Goal: Ask a question: Seek information or help from site administrators or community

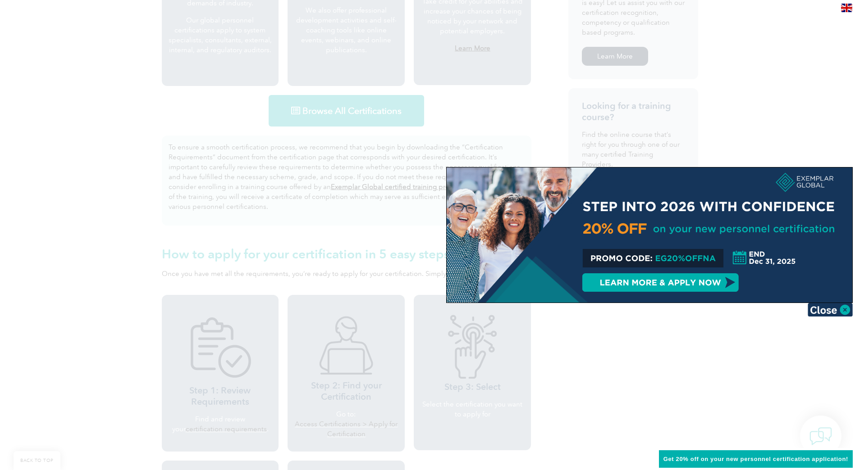
scroll to position [672, 0]
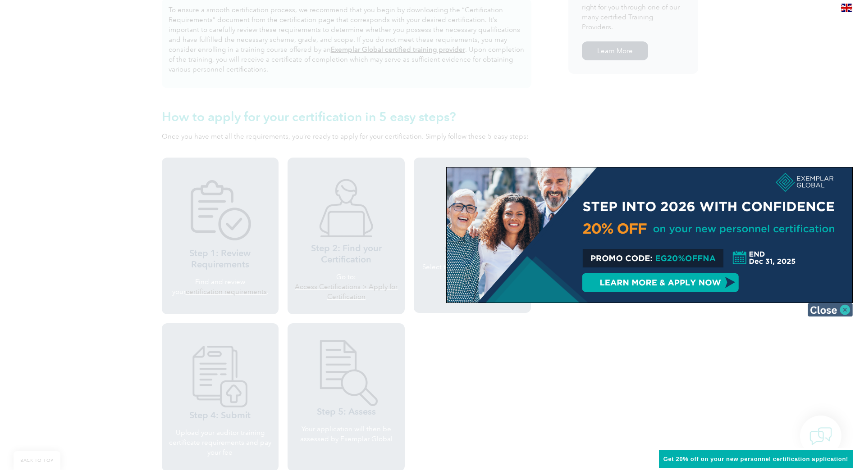
click at [842, 310] on img at bounding box center [829, 310] width 45 height 14
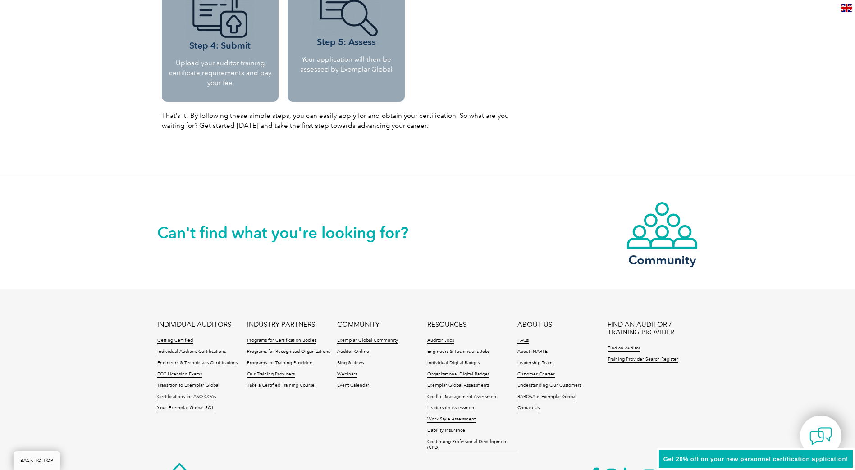
scroll to position [1044, 0]
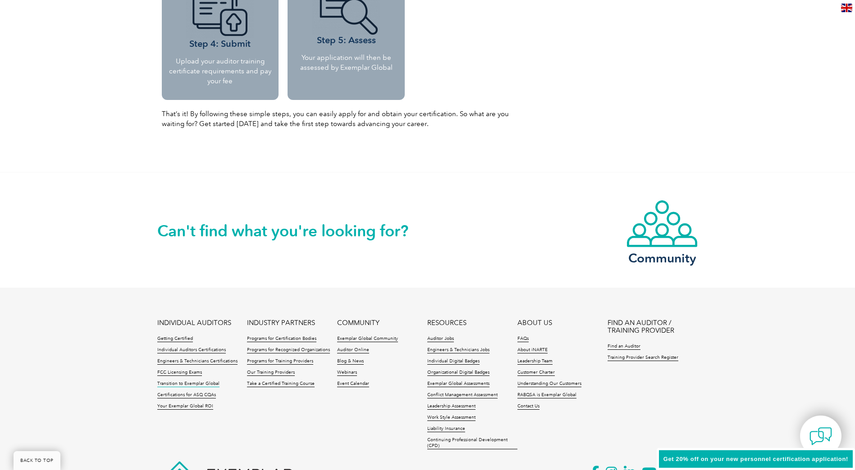
click at [205, 383] on link "Transition to Exemplar Global" at bounding box center [188, 384] width 62 height 6
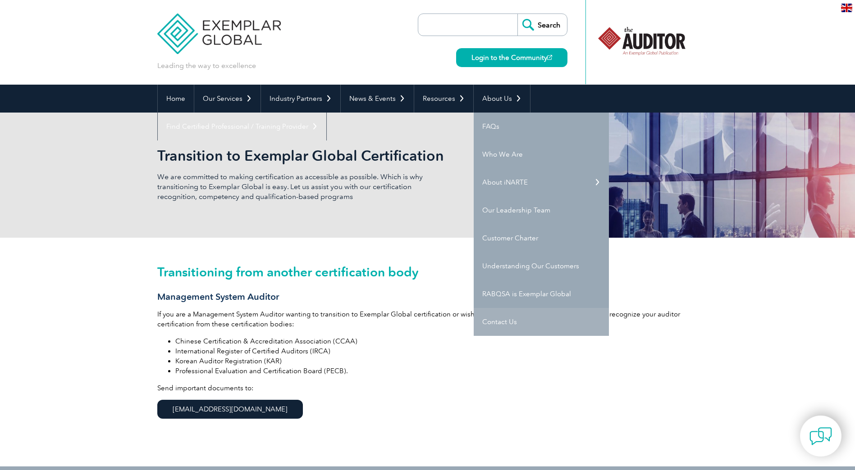
click at [488, 321] on link "Contact Us" at bounding box center [541, 322] width 135 height 28
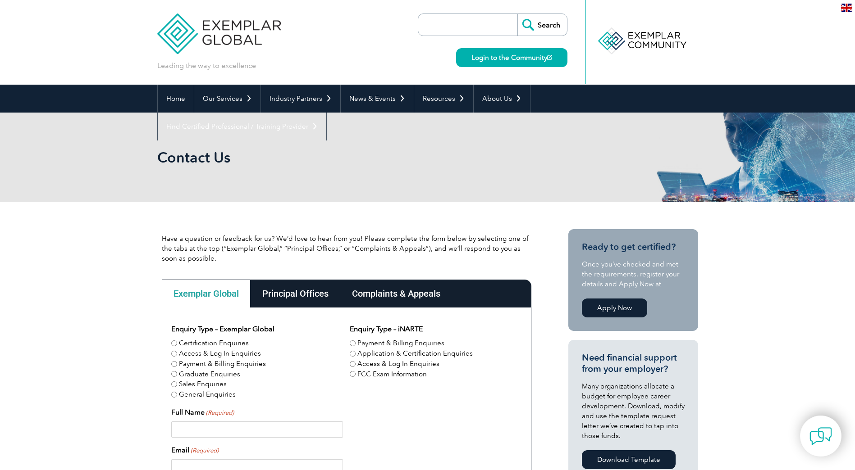
click at [172, 343] on input "Certification Enquiries" at bounding box center [174, 344] width 6 height 6
radio input "true"
click at [196, 428] on input "Full Name (Required)" at bounding box center [257, 430] width 172 height 16
click at [204, 430] on input "Full Name (Required)" at bounding box center [257, 430] width 172 height 16
click at [181, 430] on input "Jaie Stares" at bounding box center [257, 430] width 172 height 16
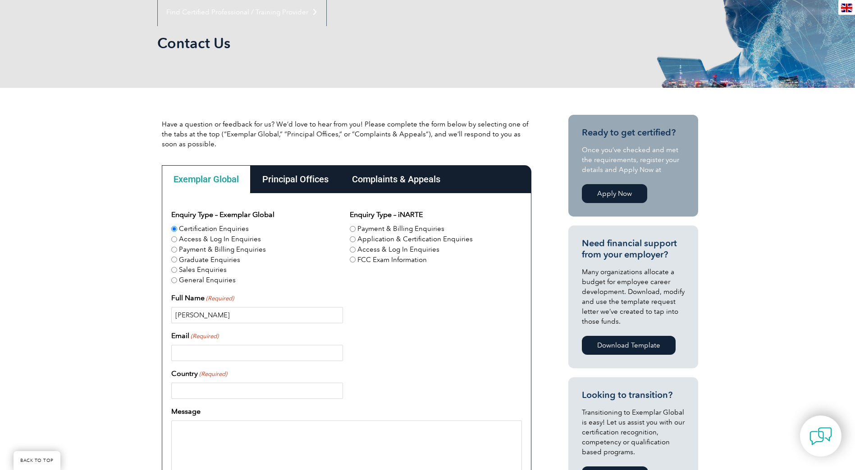
scroll to position [180, 0]
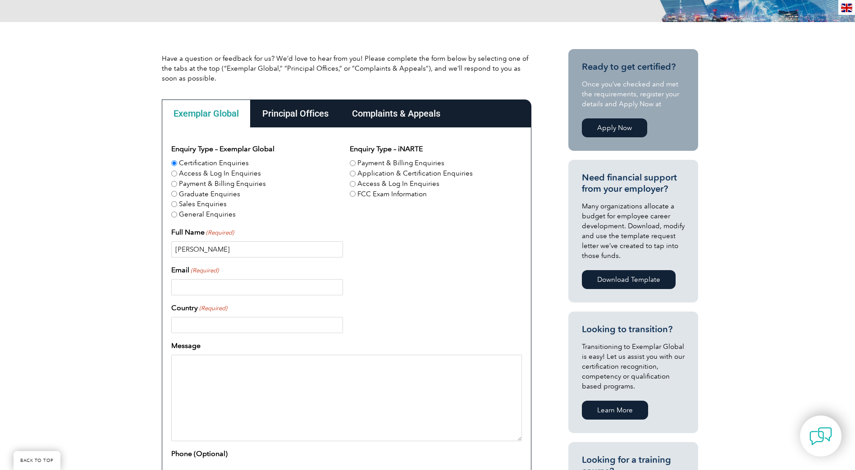
type input "Jamie Stares"
click at [202, 283] on input "Email (Required)" at bounding box center [257, 287] width 172 height 16
type input "jamie.stares@ghd.com"
click at [245, 323] on input "United States" at bounding box center [257, 325] width 172 height 16
type input "U"
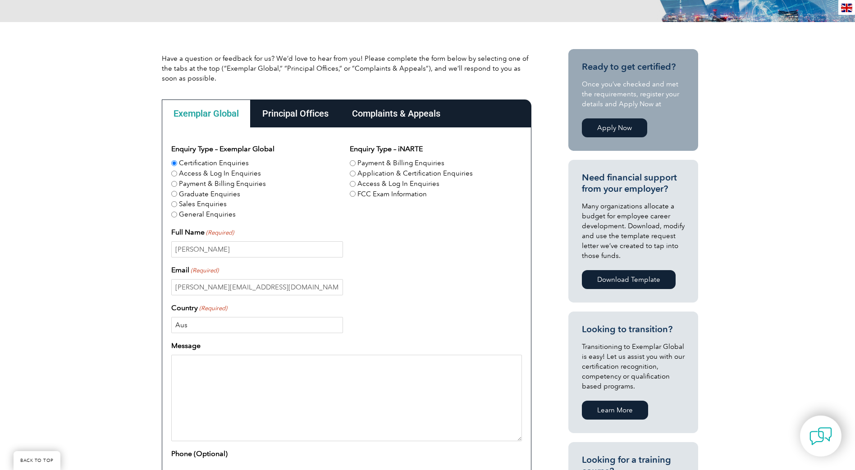
type input "Australia"
type input "0485532658"
click at [220, 367] on textarea "Message" at bounding box center [346, 398] width 351 height 87
click at [415, 372] on textarea "Hi Exemplar Global. I would like to enquire about the options for renewing my a…" at bounding box center [346, 398] width 351 height 87
click at [428, 373] on textarea "Hi Exemplar Global. I would like to enquire about the options for renewing my a…" at bounding box center [346, 398] width 351 height 87
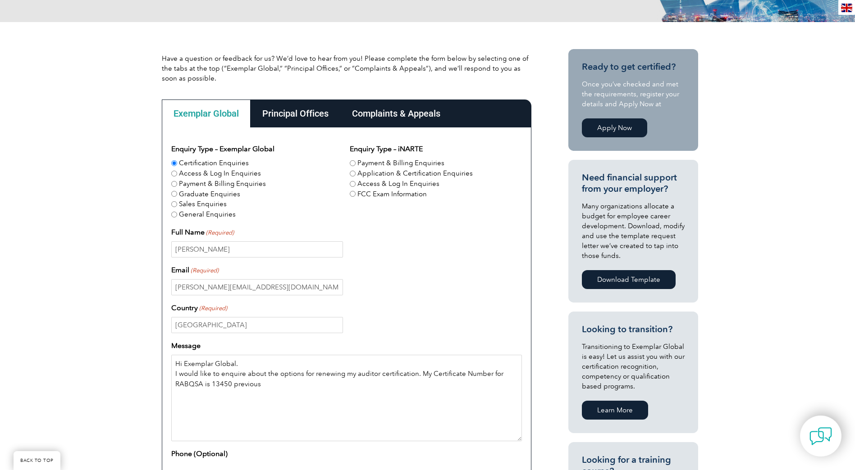
click at [266, 385] on textarea "Hi Exemplar Global. I would like to enquire about the options for renewing my a…" at bounding box center [346, 398] width 351 height 87
click at [502, 382] on textarea "Hi Exemplar Global. I would like to enquire about the options for renewing my a…" at bounding box center [346, 398] width 351 height 87
click at [306, 396] on textarea "Hi Exemplar Global. I would like to enquire about the options for renewing my a…" at bounding box center [346, 398] width 351 height 87
click at [417, 369] on textarea "Hi Exemplar Global. I would like to enquire about the options for renewing my a…" at bounding box center [346, 398] width 351 height 87
click at [416, 369] on textarea "Hi Exemplar Global. I would like to enquire about the options for renewing my a…" at bounding box center [346, 398] width 351 height 87
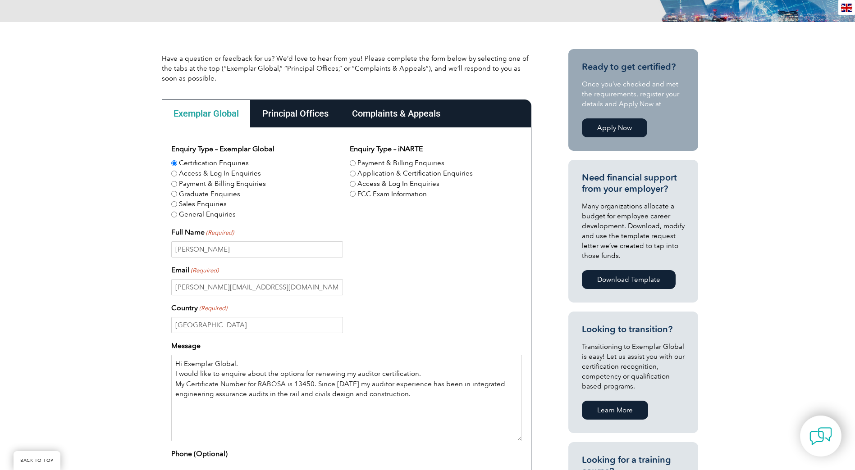
click at [315, 383] on textarea "Hi Exemplar Global. I would like to enquire about the options for renewing my a…" at bounding box center [346, 398] width 351 height 87
click at [274, 400] on textarea "Hi Exemplar Global. I would like to enquire about the options for renewing my a…" at bounding box center [346, 398] width 351 height 87
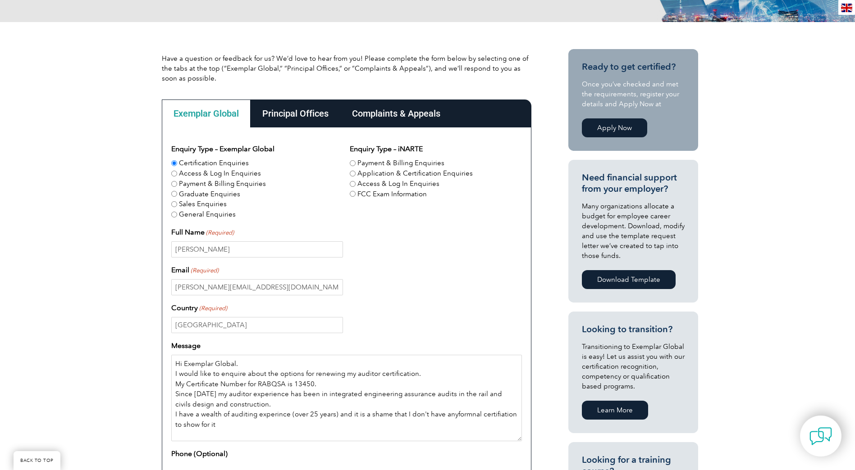
drag, startPoint x: 451, startPoint y: 416, endPoint x: 461, endPoint y: 413, distance: 9.4
click at [261, 420] on textarea "Hi Exemplar Global. I would like to enquire about the options for renewing my a…" at bounding box center [346, 398] width 351 height 87
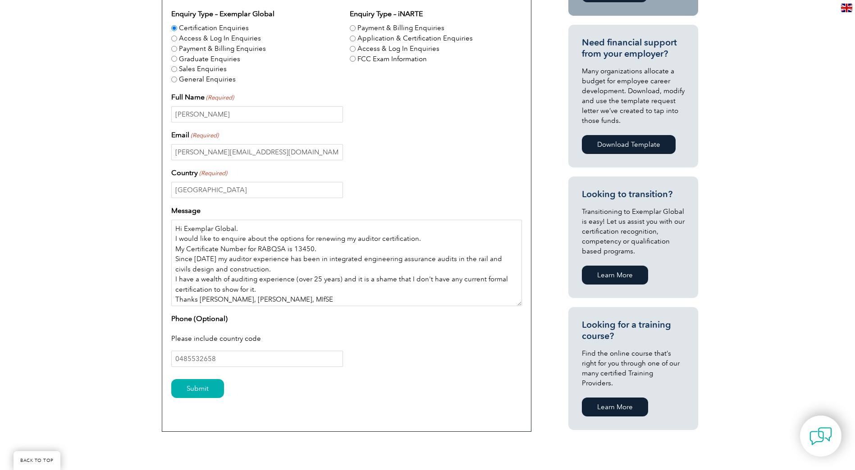
click at [264, 269] on textarea "Hi Exemplar Global. I would like to enquire about the options for renewing my a…" at bounding box center [346, 263] width 351 height 87
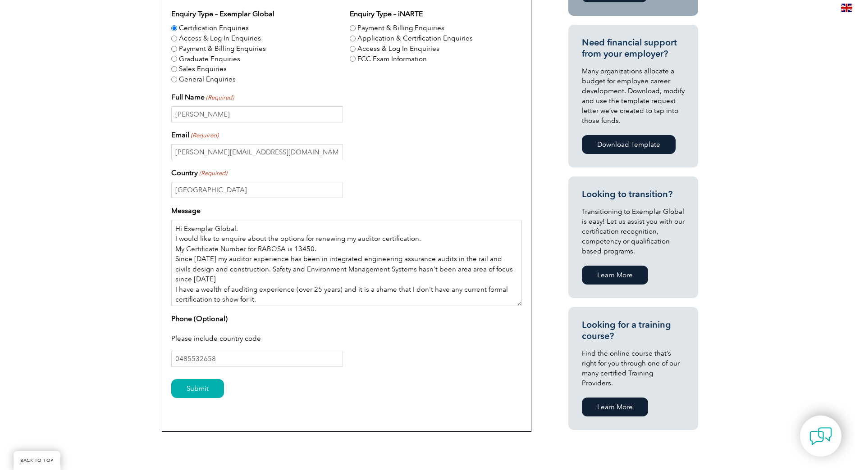
click at [210, 278] on textarea "Hi Exemplar Global. I would like to enquire about the options for renewing my a…" at bounding box center [346, 263] width 351 height 87
click at [315, 250] on textarea "Hi Exemplar Global. I would like to enquire about the options for renewing my a…" at bounding box center [346, 263] width 351 height 87
click at [383, 246] on textarea "Hi Exemplar Global. I would like to enquire about the options for renewing my a…" at bounding box center [346, 263] width 351 height 87
type textarea "Hi Exemplar Global. I would like to enquire about the options for renewing my a…"
click at [207, 392] on input "Submit" at bounding box center [197, 388] width 53 height 19
